Goal: Find specific page/section: Find specific page/section

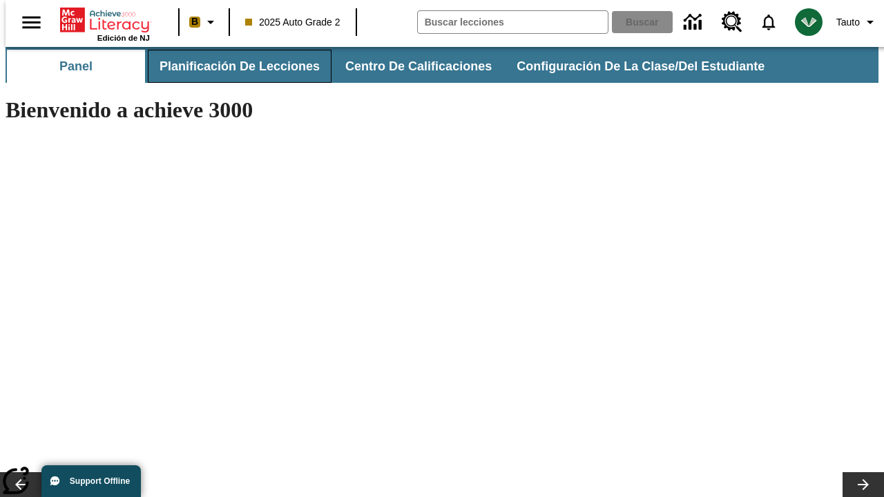
click at [231, 66] on button "Planificación de lecciones" at bounding box center [240, 66] width 184 height 33
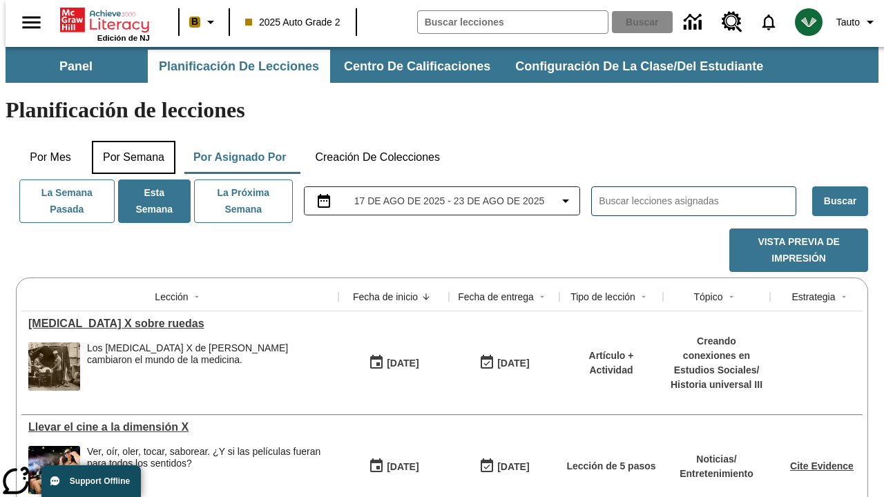
click at [129, 141] on button "Por semana" at bounding box center [134, 157] width 84 height 33
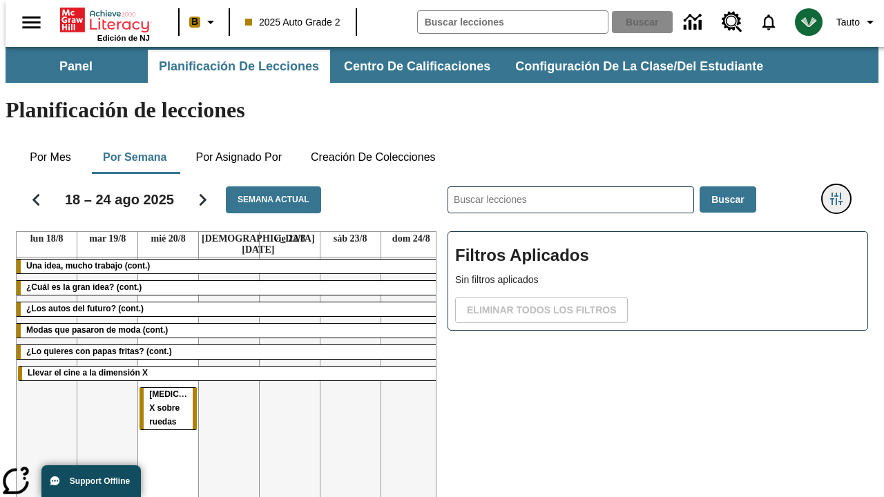
click at [841, 193] on icon "Menú lateral de filtros" at bounding box center [836, 199] width 12 height 12
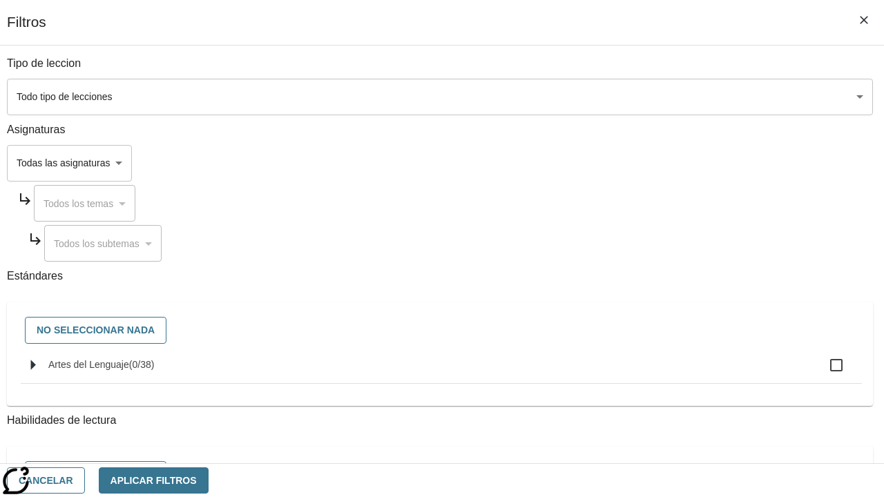
click at [609, 163] on body "Saltar al contenido principal Edición de NJ B 2025 Auto Grade 2 Buscar 0 Tauto …" at bounding box center [442, 342] width 873 height 590
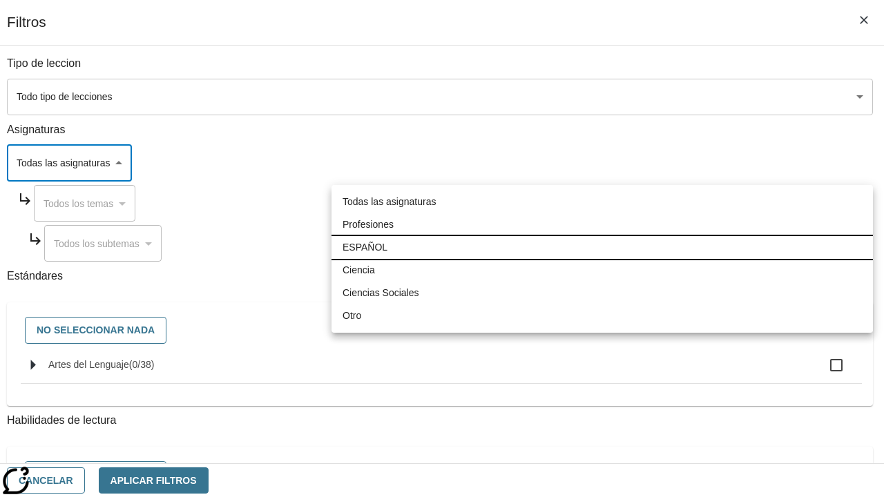
click at [602, 247] on li "ESPAÑOL" at bounding box center [601, 247] width 541 height 23
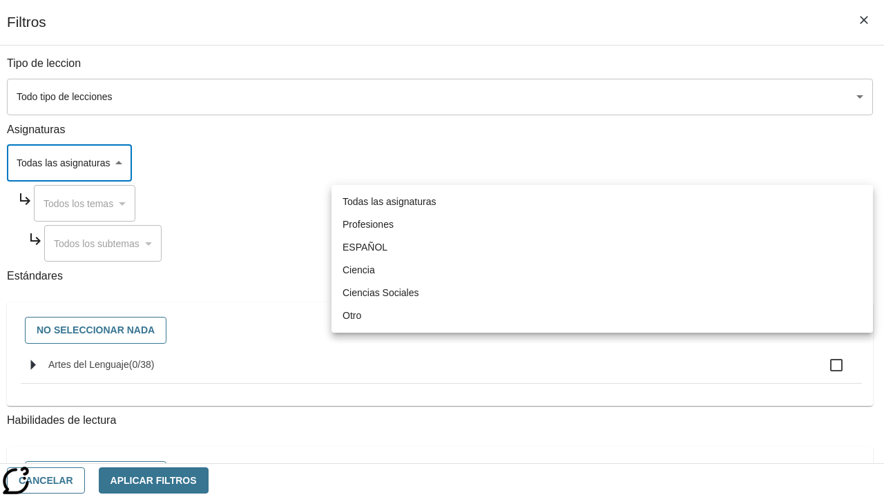
type input "1"
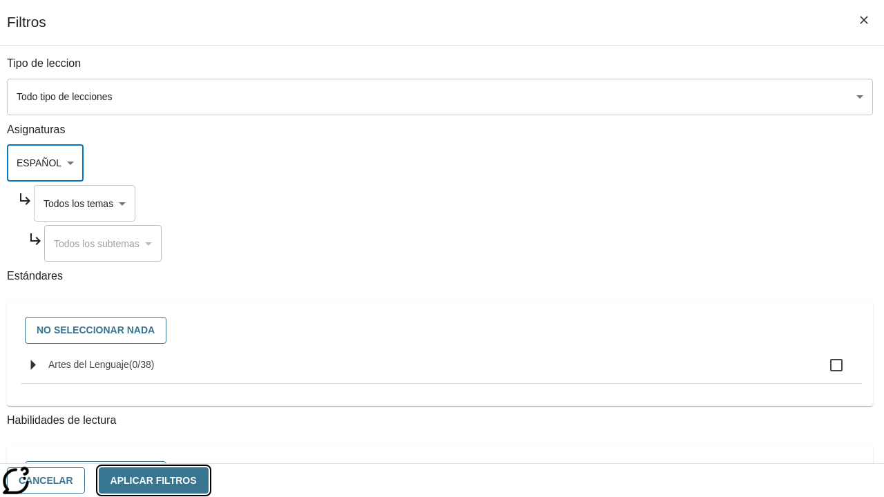
click at [208, 480] on button "Aplicar Filtros" at bounding box center [154, 480] width 110 height 27
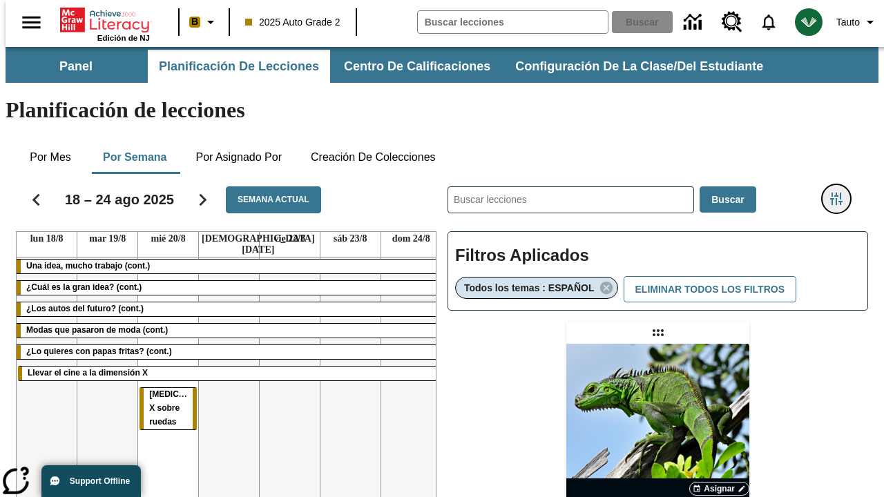
click at [841, 193] on icon "Menú lateral de filtros" at bounding box center [836, 199] width 12 height 12
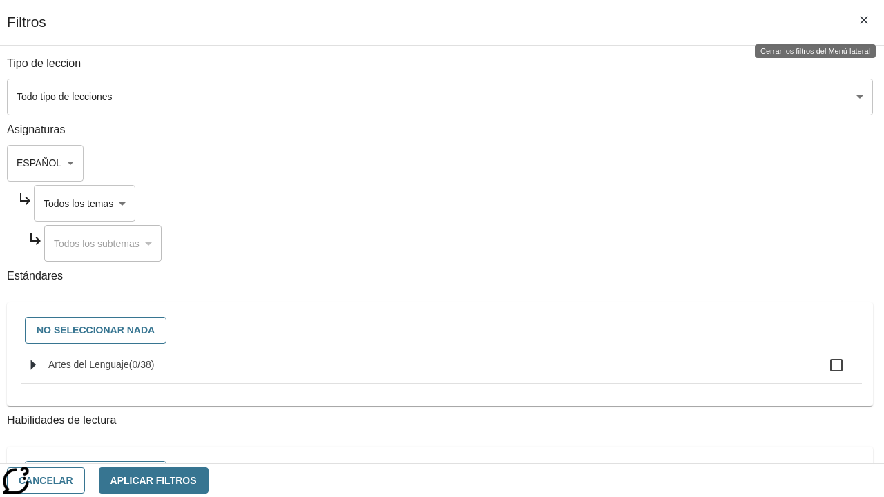
click at [622, 203] on body "Saltar al contenido principal Edición de NJ B 2025 Auto Grade 2 Buscar 0 Tauto …" at bounding box center [442, 407] width 873 height 720
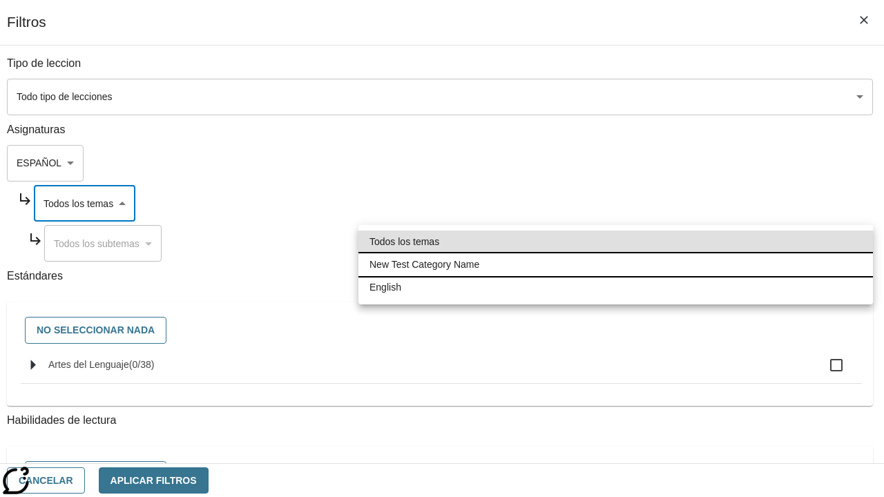
click at [615, 264] on li "New Test Category Name" at bounding box center [615, 264] width 514 height 23
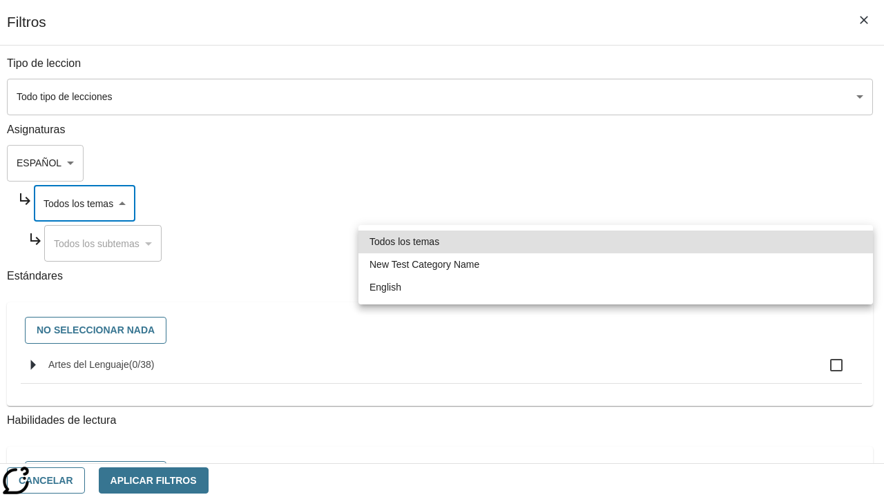
type input "265"
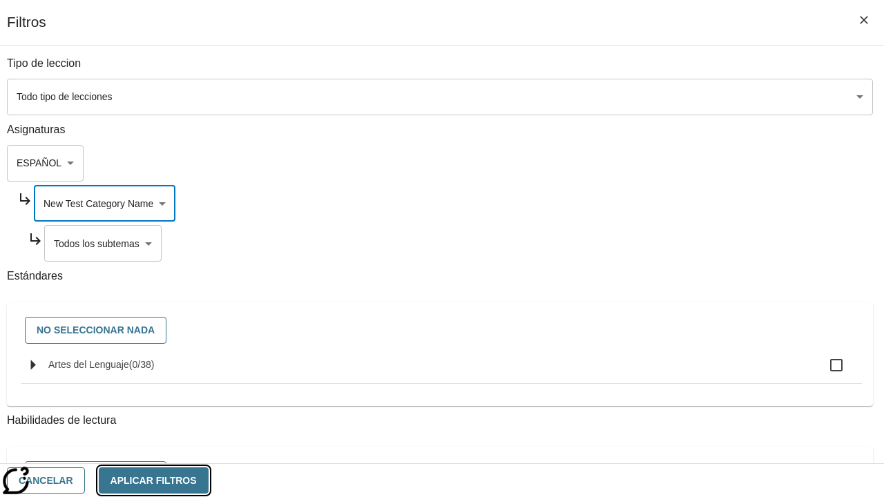
click at [208, 480] on button "Aplicar Filtros" at bounding box center [154, 480] width 110 height 27
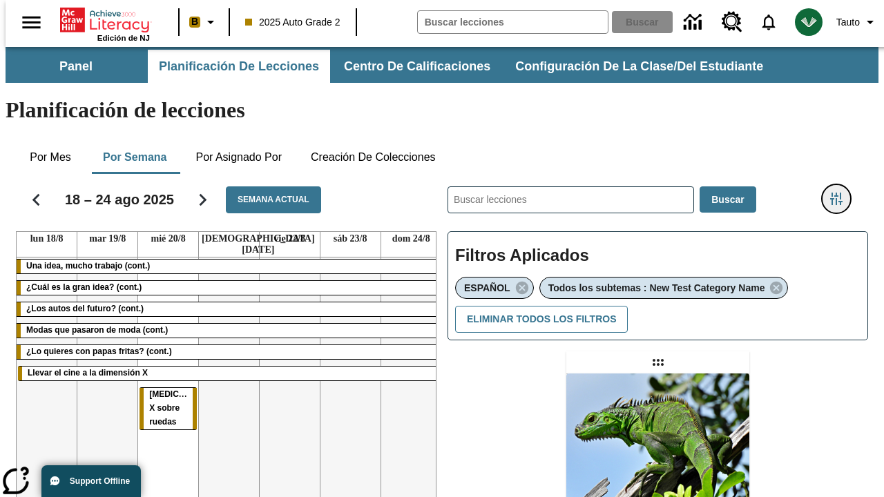
click at [841, 193] on icon "Menú lateral de filtros" at bounding box center [836, 199] width 12 height 12
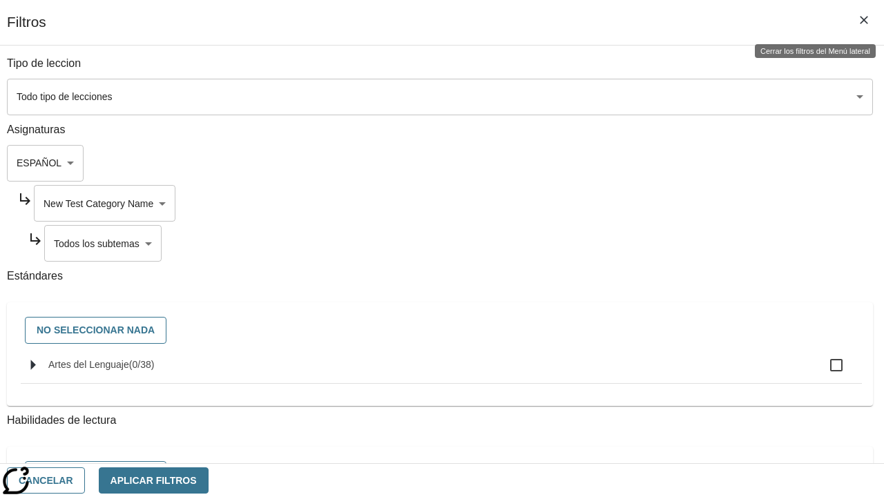
click at [628, 243] on body "Saltar al contenido principal Edición de NJ B 2025 Auto Grade 2 Buscar 0 Tauto …" at bounding box center [442, 422] width 873 height 750
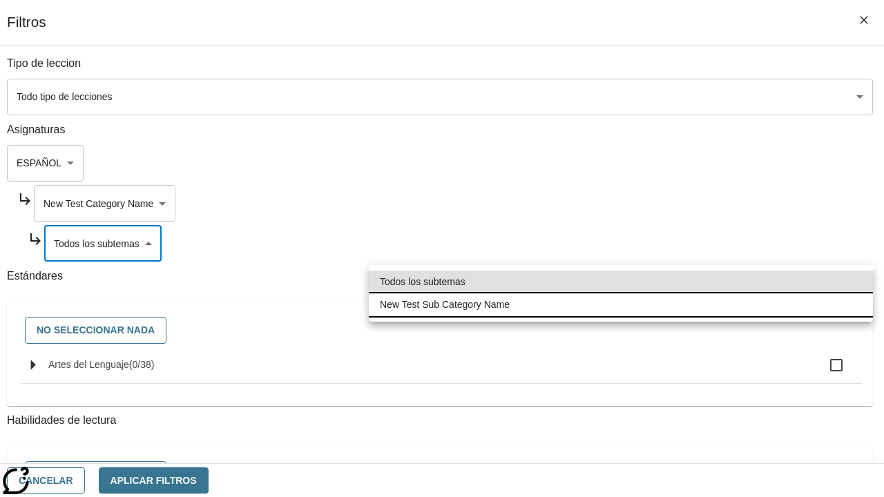
click at [621, 304] on li "New Test Sub Category Name" at bounding box center [621, 304] width 504 height 23
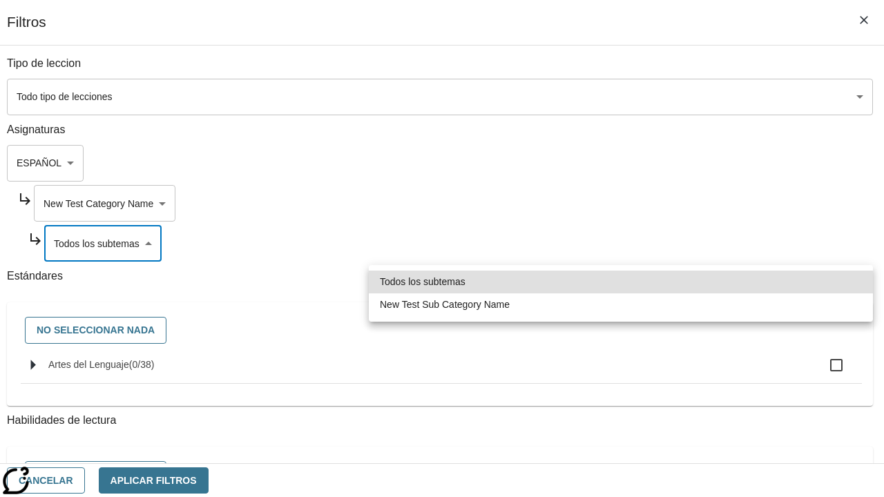
type input "2232"
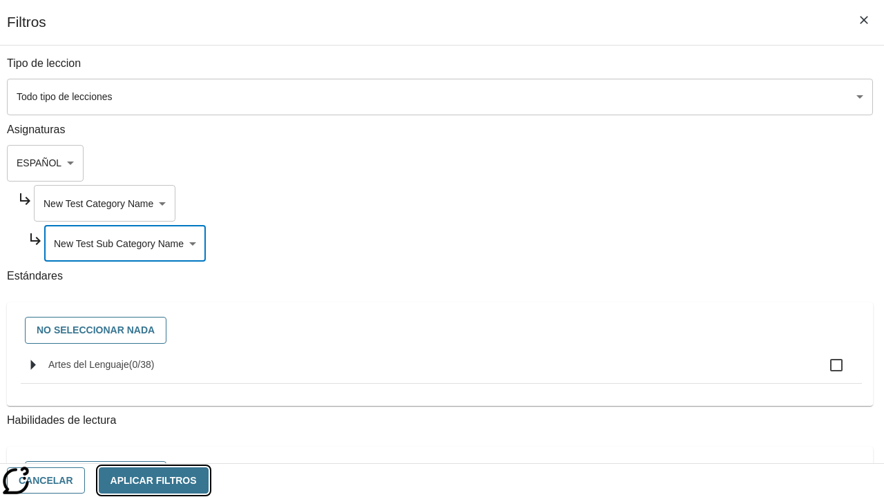
click at [208, 480] on button "Aplicar Filtros" at bounding box center [154, 480] width 110 height 27
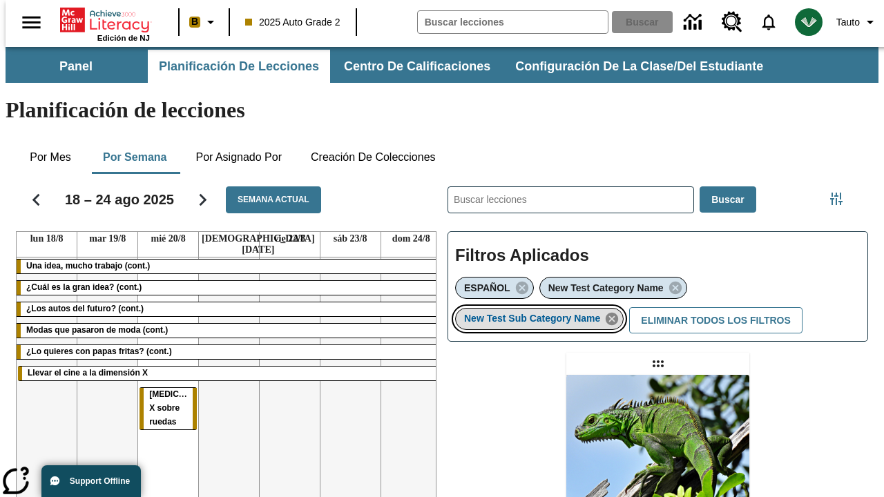
click at [616, 311] on icon "Eliminar New Test Sub Category Name el ítem seleccionado del filtro" at bounding box center [611, 318] width 15 height 15
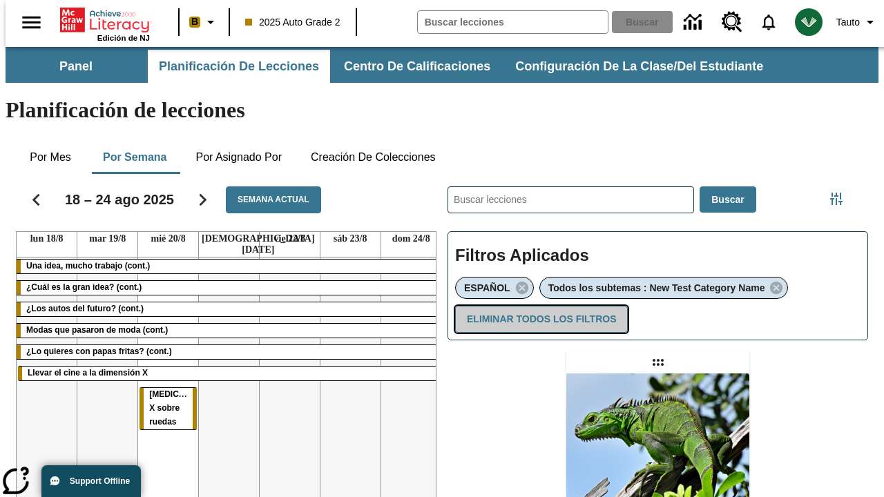
click at [538, 306] on button "Eliminar todos los filtros" at bounding box center [541, 319] width 173 height 27
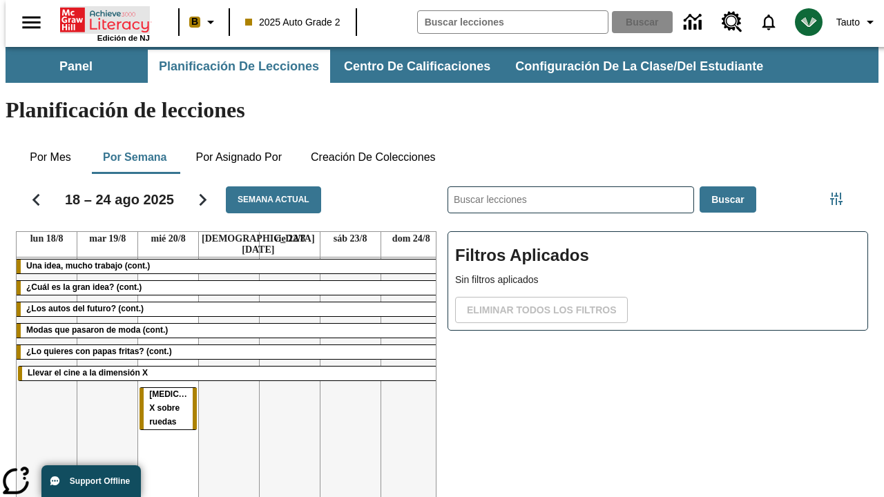
click at [99, 19] on icon "Portada" at bounding box center [106, 20] width 92 height 28
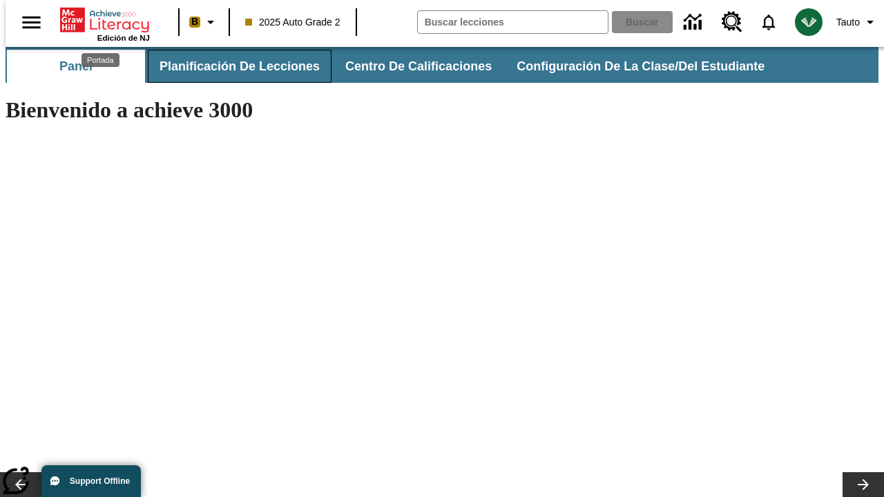
click at [231, 66] on button "Planificación de lecciones" at bounding box center [240, 66] width 184 height 33
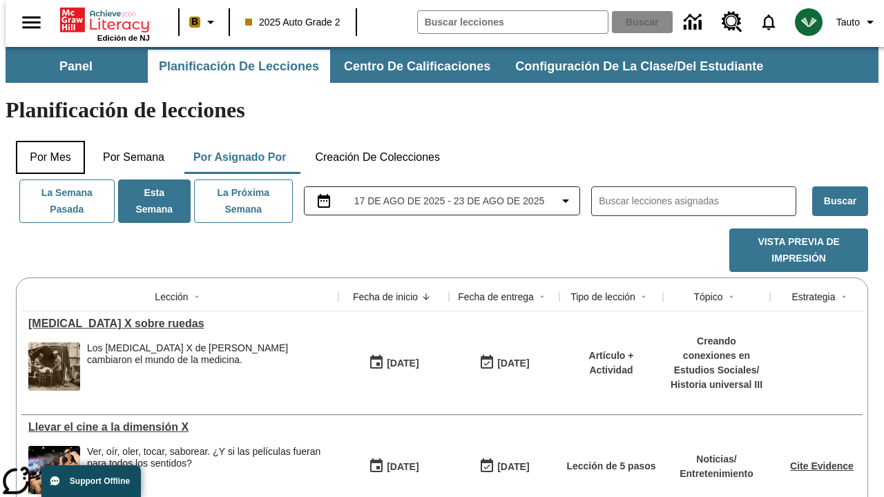
click at [45, 141] on button "Por mes" at bounding box center [50, 157] width 69 height 33
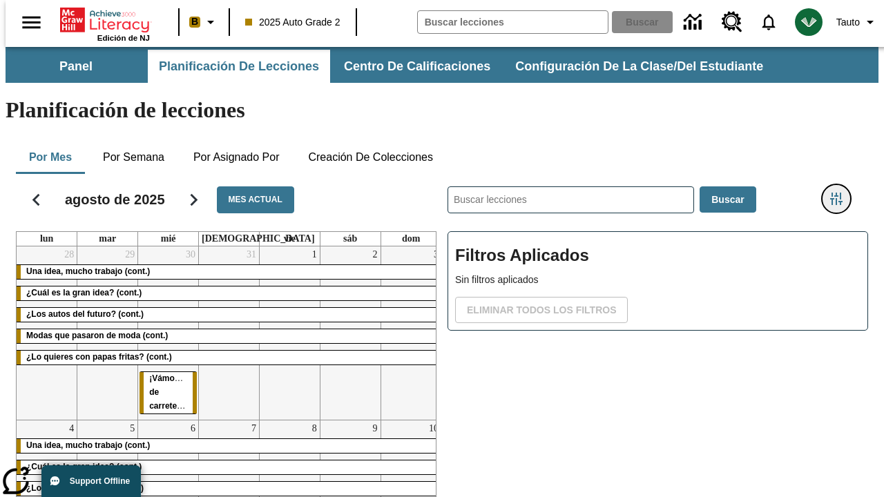
click at [841, 193] on icon "Menú lateral de filtros" at bounding box center [836, 199] width 12 height 12
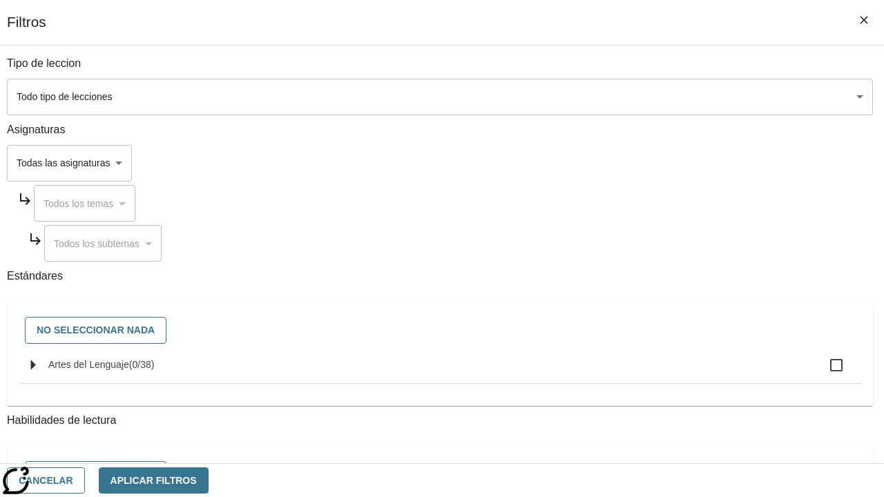
click at [609, 163] on body "Saltar al contenido principal Edición de NJ B 2025 Auto Grade 2 Buscar 0 Tauto …" at bounding box center [442, 342] width 873 height 590
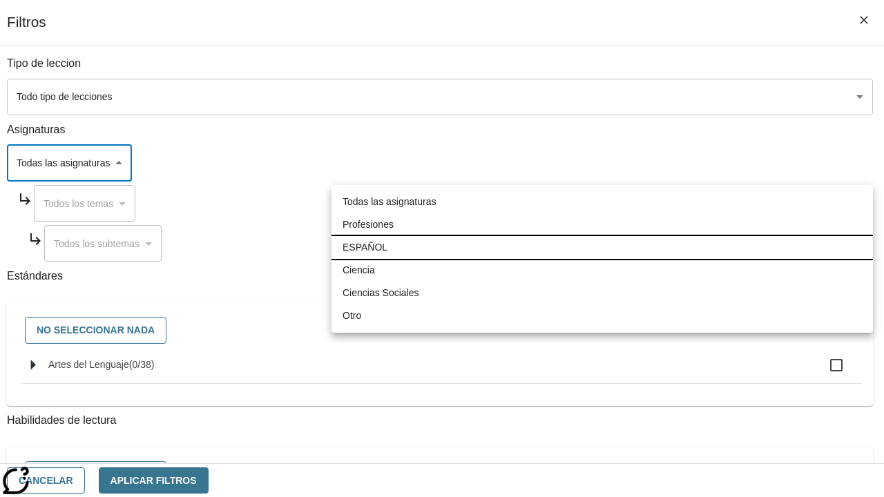
click at [602, 247] on li "ESPAÑOL" at bounding box center [601, 247] width 541 height 23
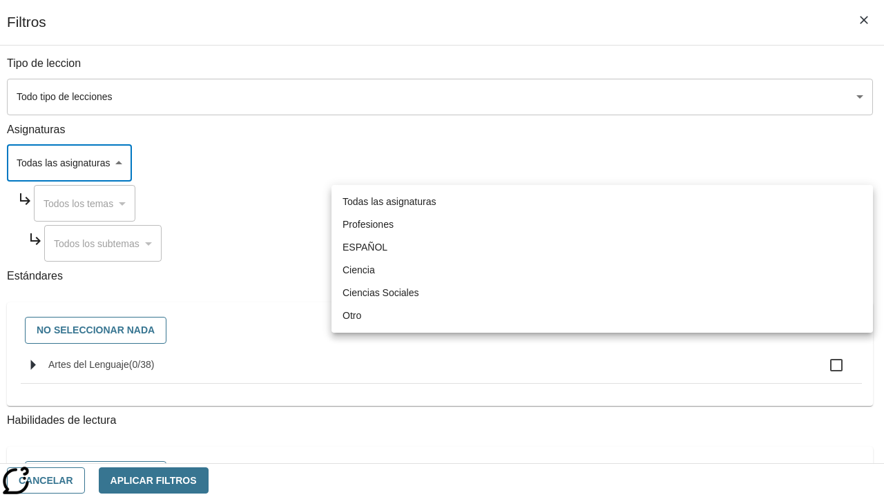
type input "1"
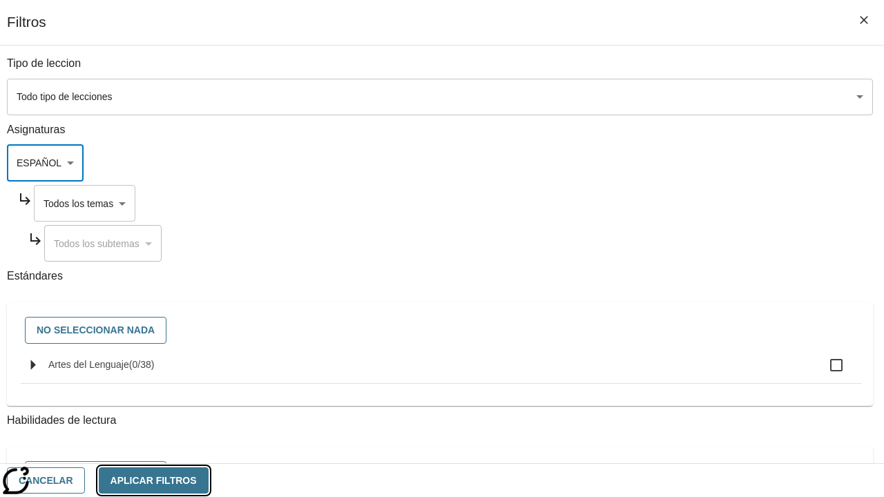
click at [208, 480] on button "Aplicar Filtros" at bounding box center [154, 480] width 110 height 27
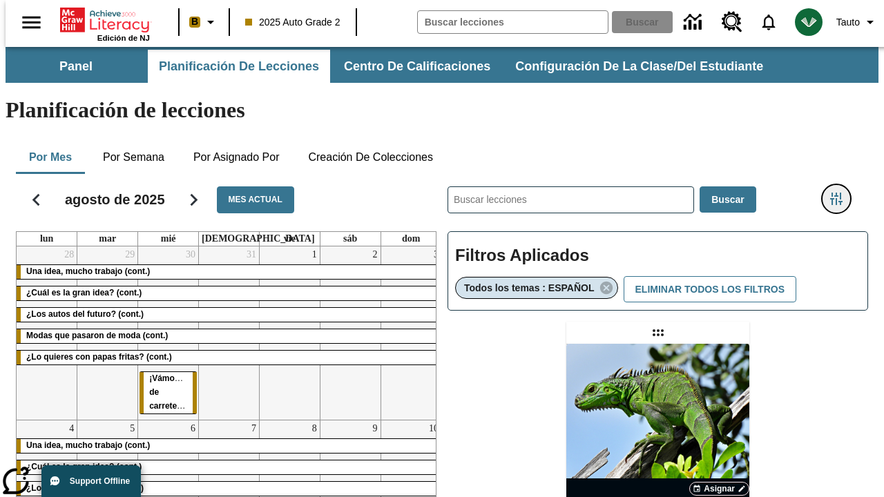
click at [841, 193] on icon "Menú lateral de filtros" at bounding box center [836, 199] width 12 height 12
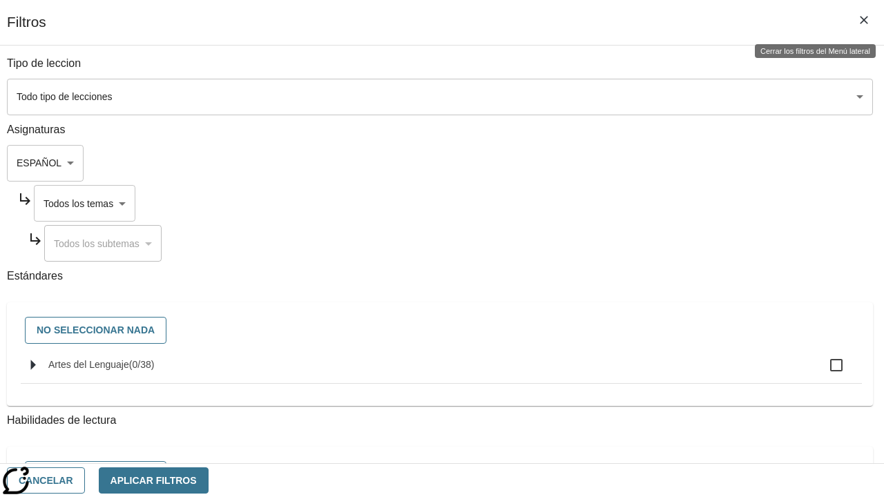
click at [622, 203] on body "Saltar al contenido principal Edición de NJ B 2025 Auto Grade 2 Buscar 0 Tauto …" at bounding box center [442, 407] width 873 height 720
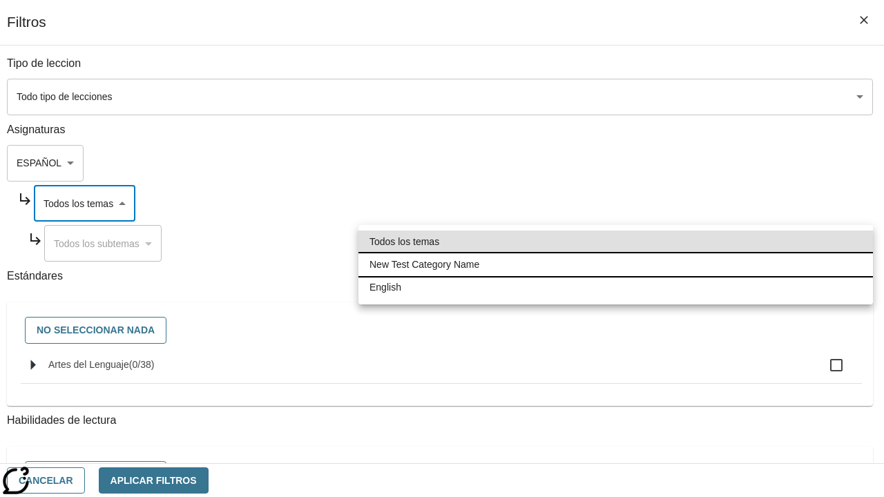
click at [615, 264] on li "New Test Category Name" at bounding box center [615, 264] width 514 height 23
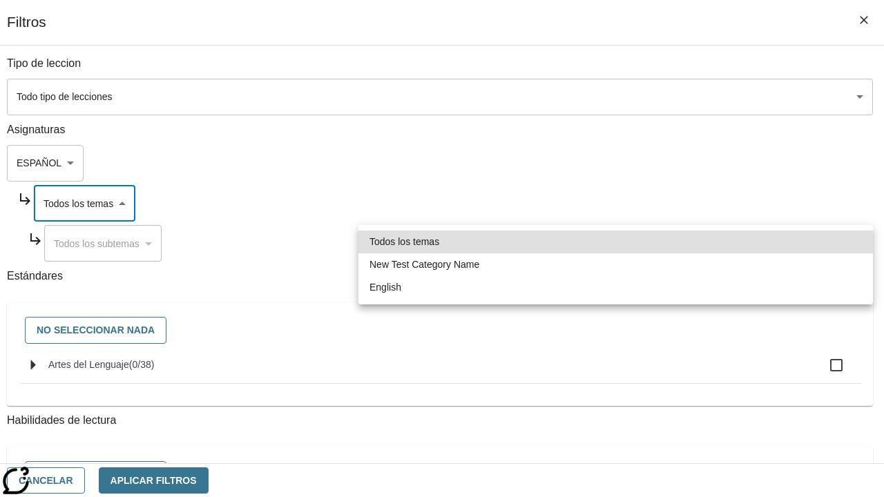
type input "265"
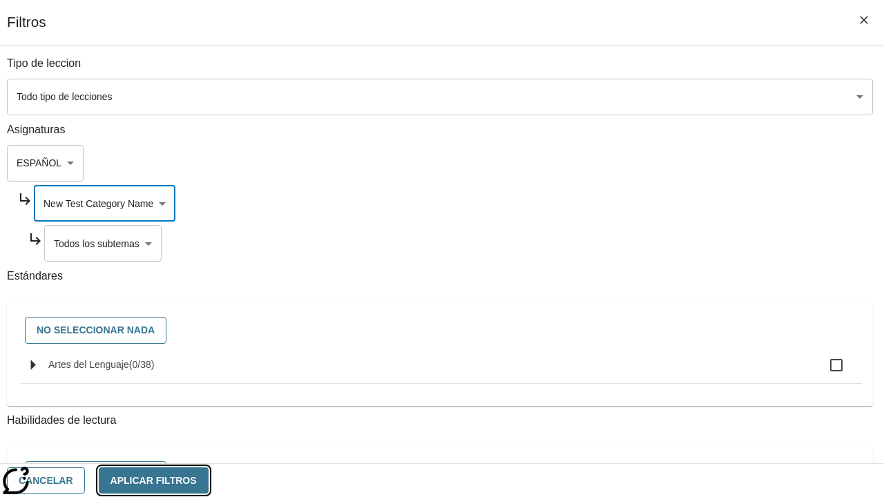
click at [208, 480] on button "Aplicar Filtros" at bounding box center [154, 480] width 110 height 27
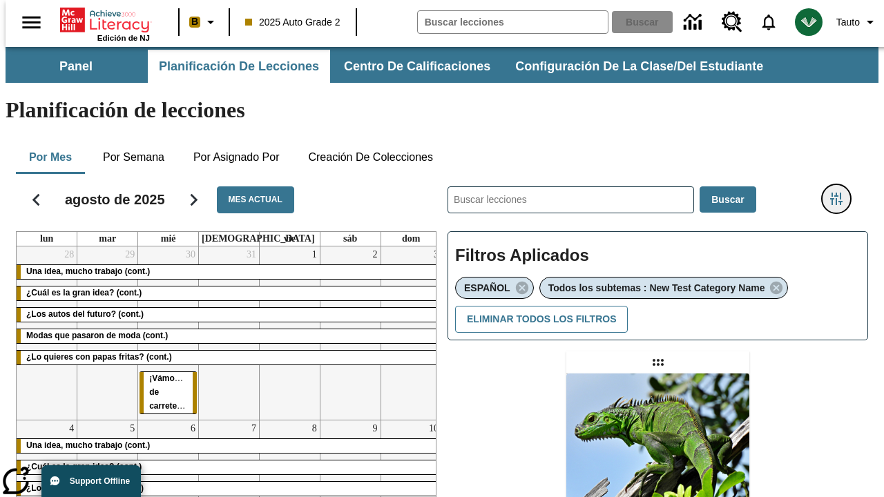
click at [841, 193] on icon "Menú lateral de filtros" at bounding box center [836, 199] width 12 height 12
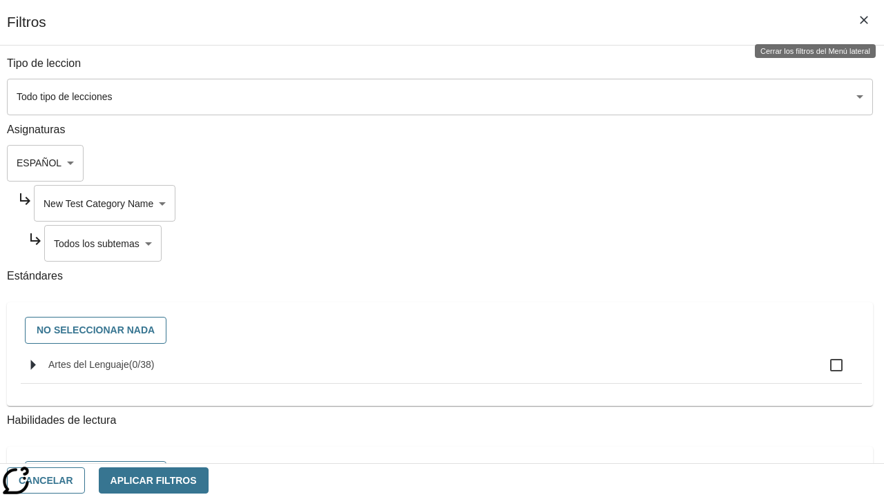
click at [628, 243] on body "Saltar al contenido principal Edición de NJ B 2025 Auto Grade 2 Buscar 0 Tauto …" at bounding box center [442, 422] width 873 height 750
